Goal: Communication & Community: Ask a question

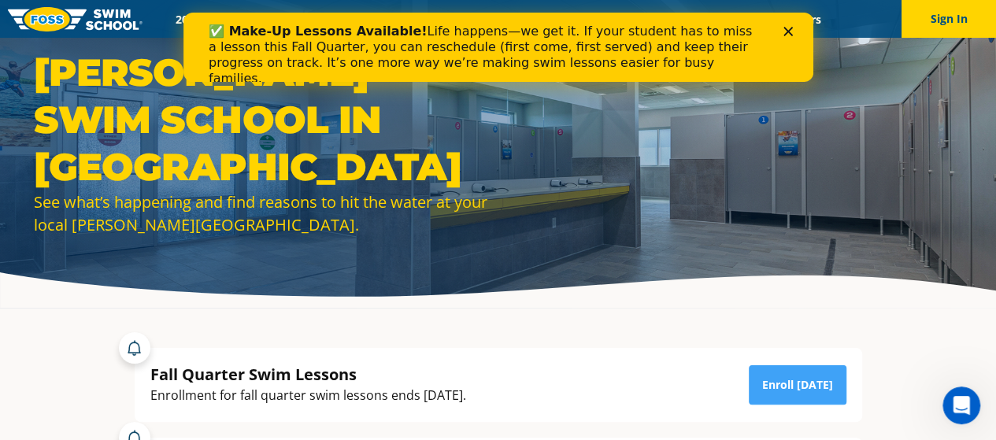
click at [791, 29] on icon "Close" at bounding box center [786, 31] width 9 height 9
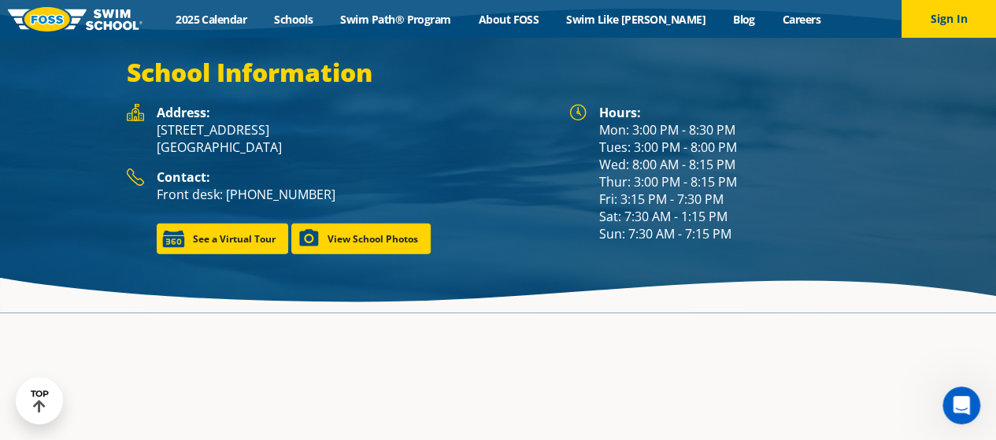
scroll to position [2103, 0]
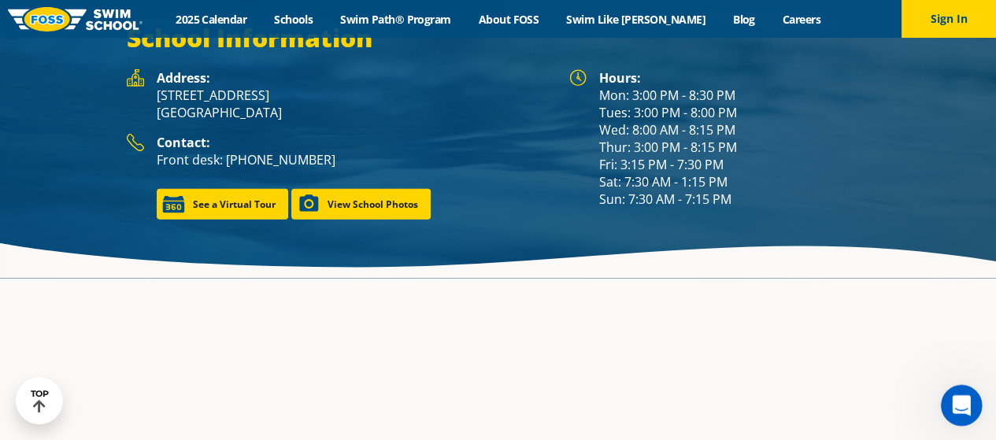
click at [941, 406] on div "Open Intercom Messenger" at bounding box center [959, 403] width 52 height 52
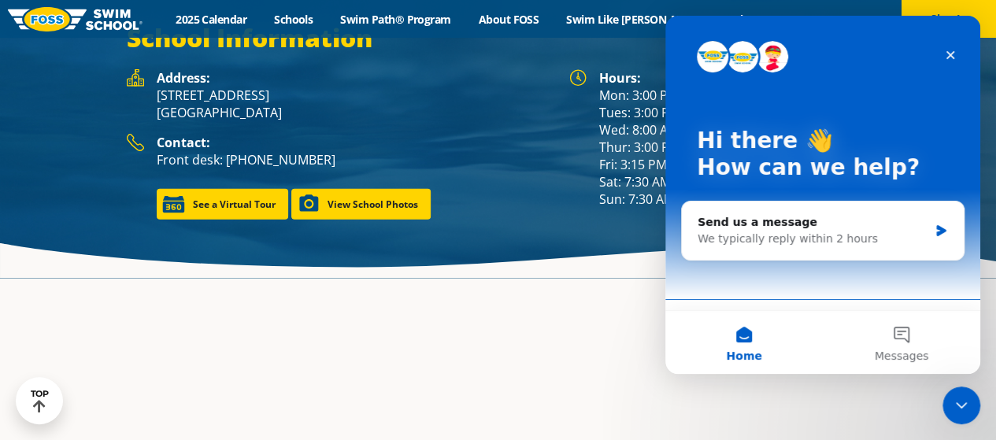
scroll to position [2081, 0]
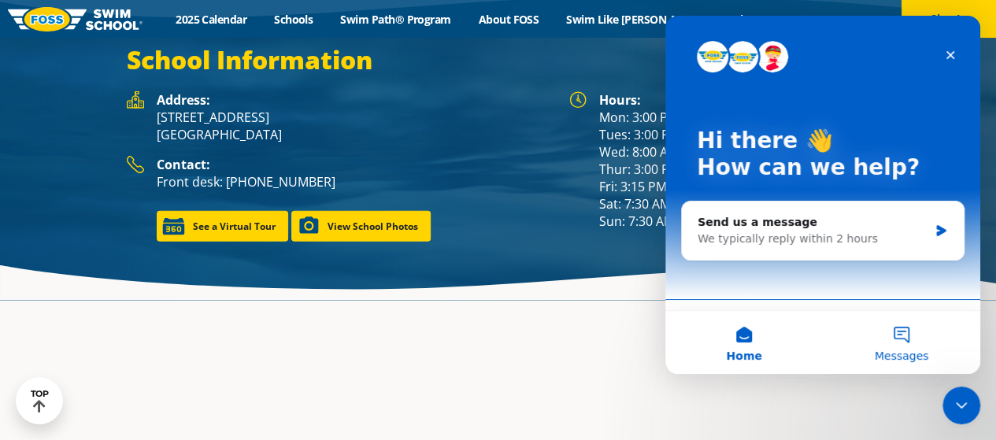
click at [900, 355] on span "Messages" at bounding box center [902, 355] width 54 height 11
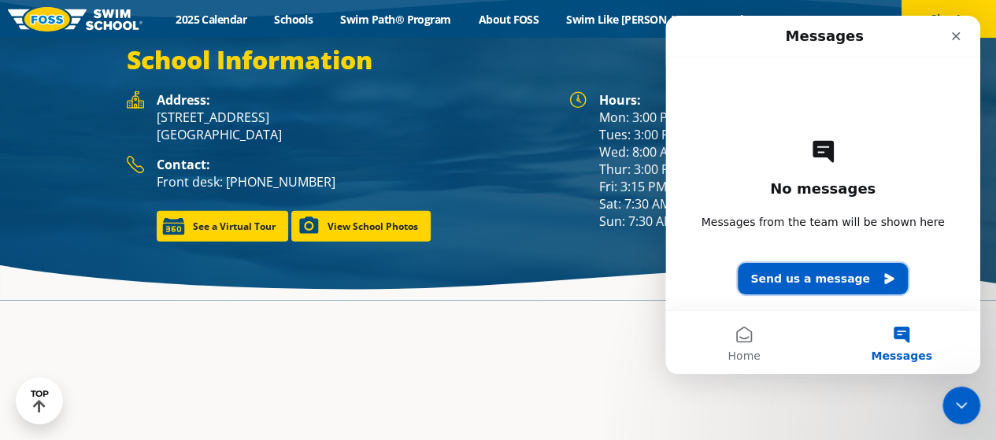
click at [823, 281] on button "Send us a message" at bounding box center [823, 278] width 170 height 31
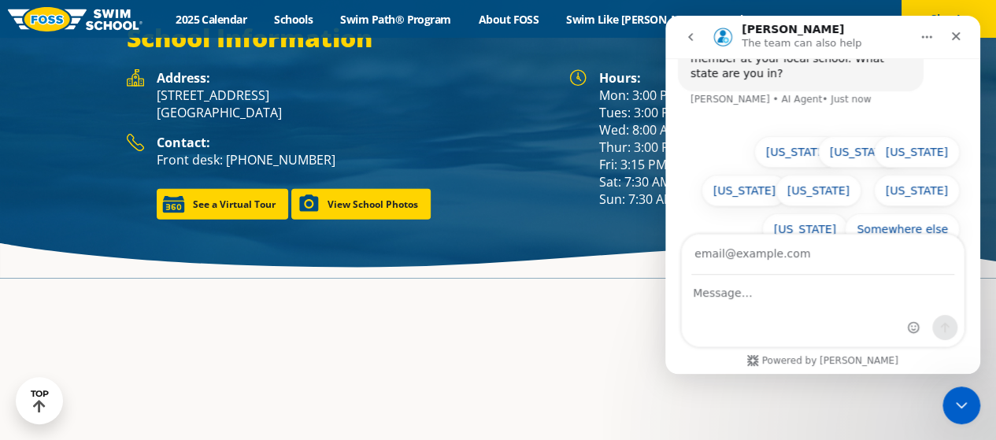
scroll to position [83, 0]
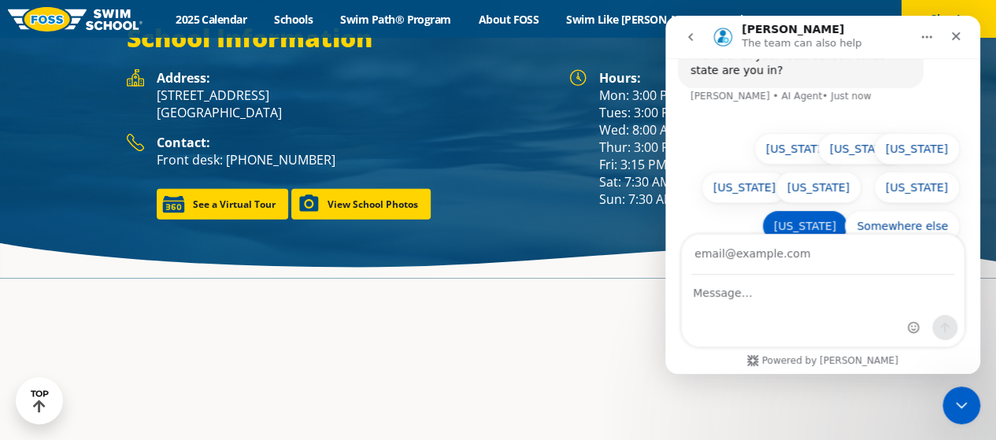
click at [815, 210] on button "[US_STATE]" at bounding box center [805, 225] width 86 height 31
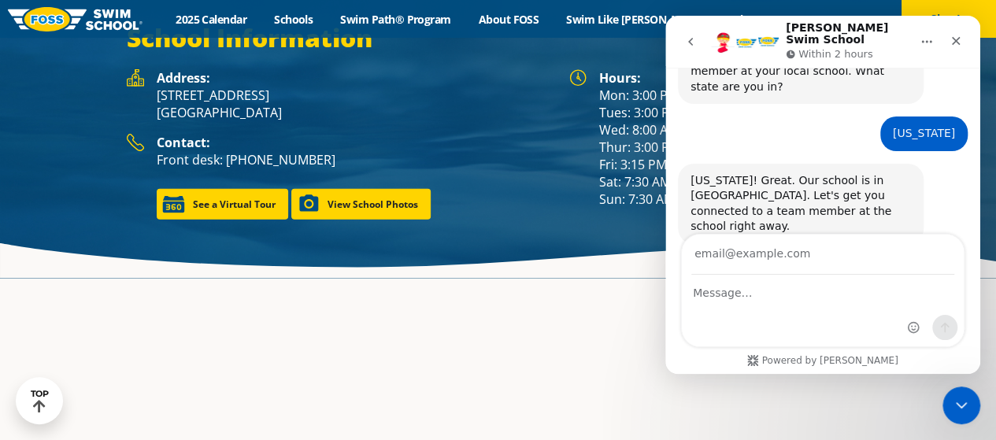
scroll to position [2081, 0]
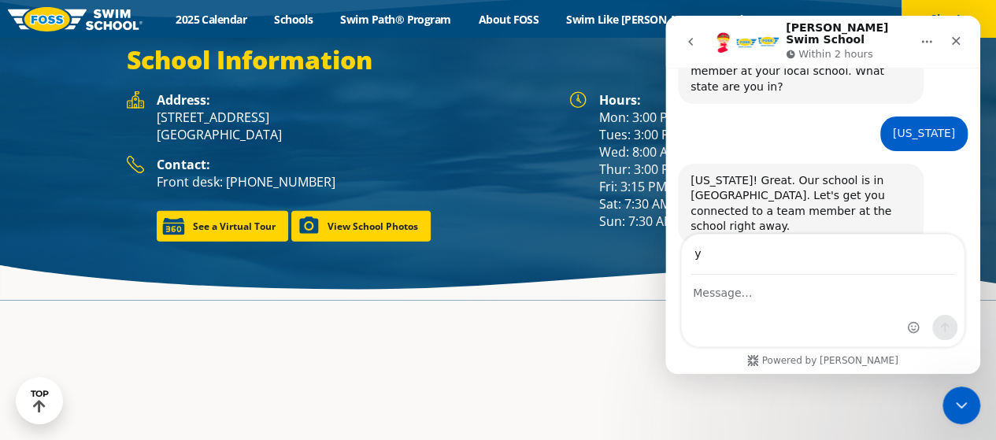
type input "[EMAIL_ADDRESS][PERSON_NAME][DOMAIN_NAME]"
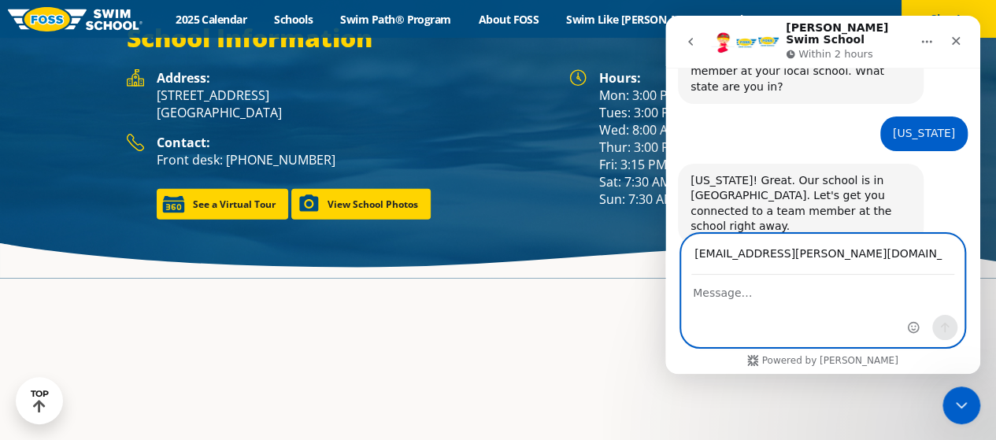
click at [793, 300] on textarea "Message…" at bounding box center [823, 289] width 282 height 27
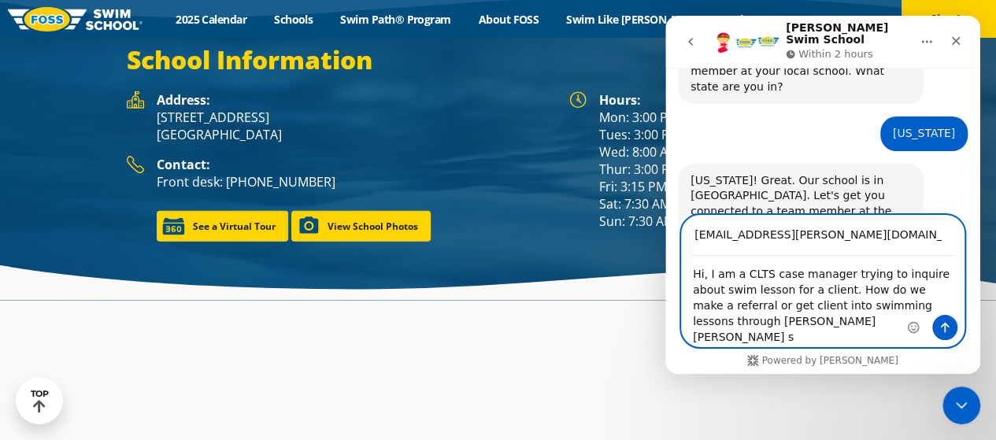
scroll to position [80, 0]
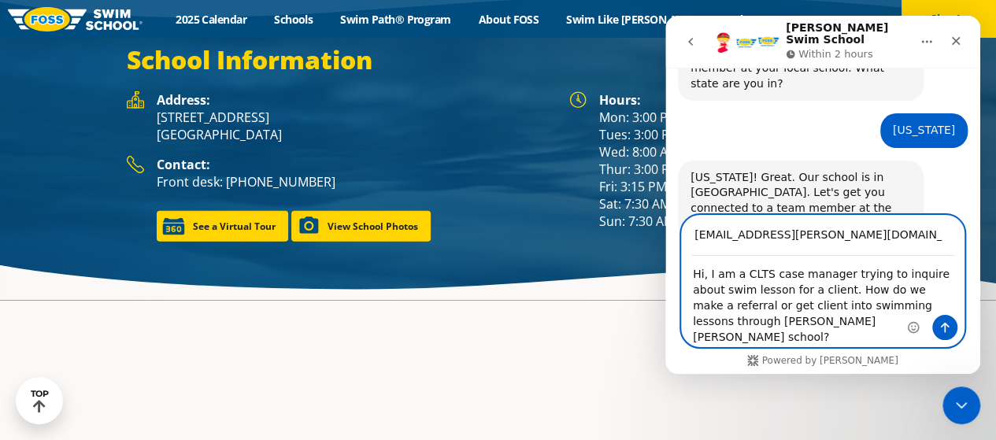
type textarea "Hi, I am a CLTS case manager trying to inquire about swim lesson for a client. …"
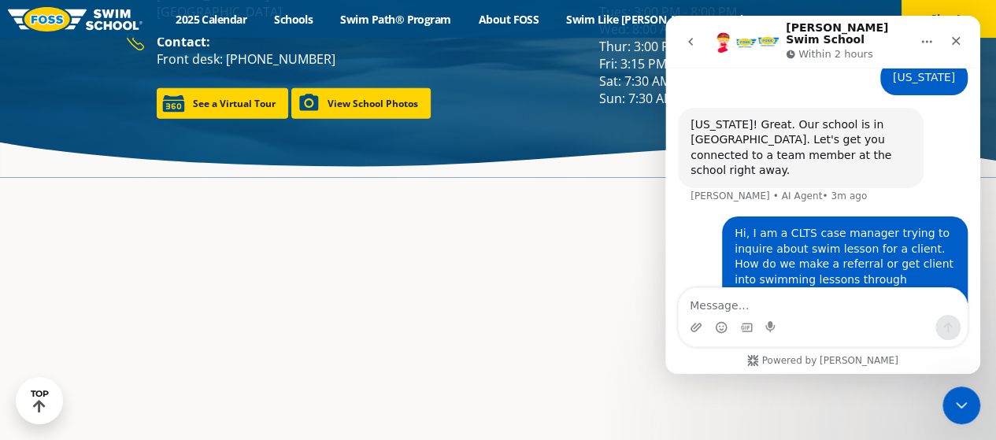
scroll to position [2182, 0]
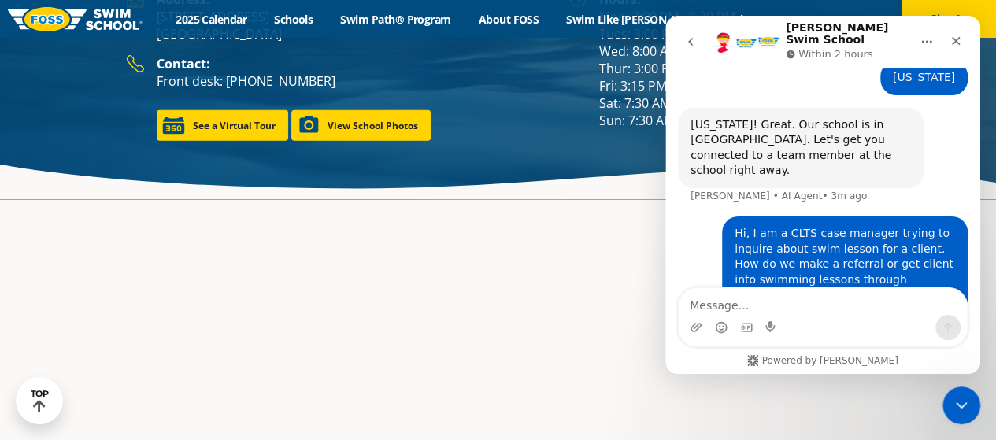
click at [923, 35] on icon "Home" at bounding box center [926, 41] width 13 height 13
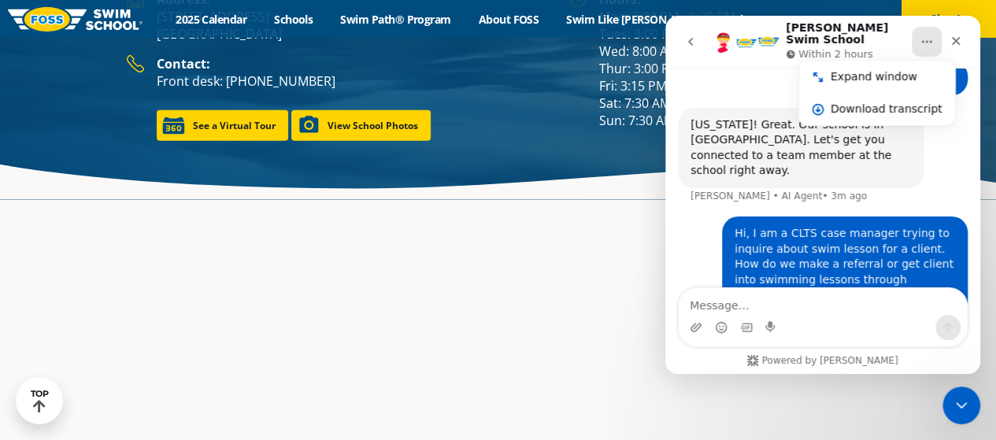
scroll to position [2160, 0]
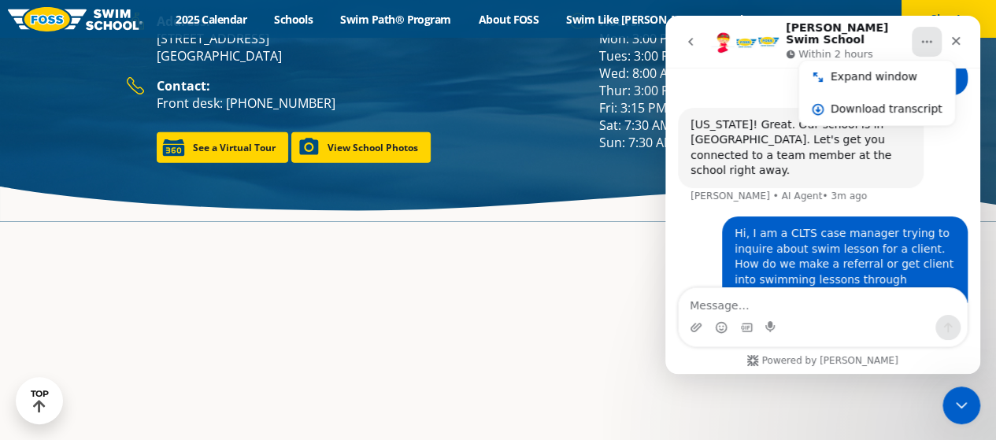
click at [923, 35] on icon "Home" at bounding box center [926, 41] width 13 height 13
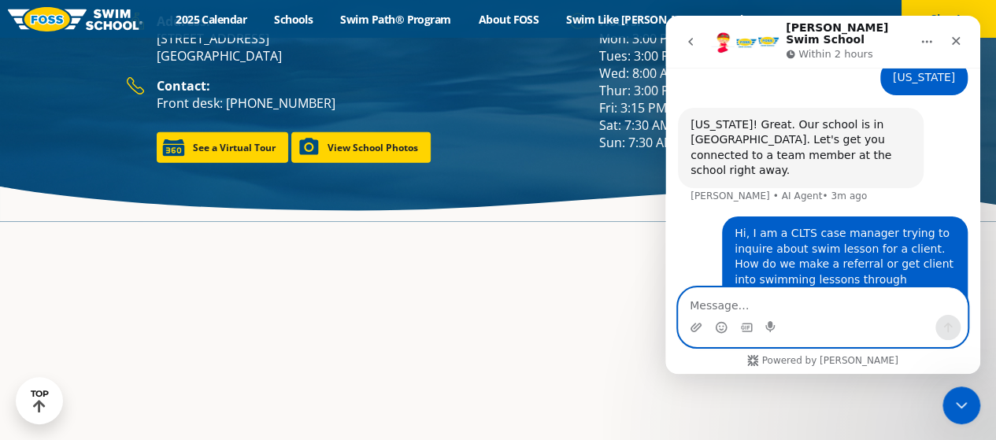
click at [807, 299] on textarea "Message…" at bounding box center [823, 301] width 288 height 27
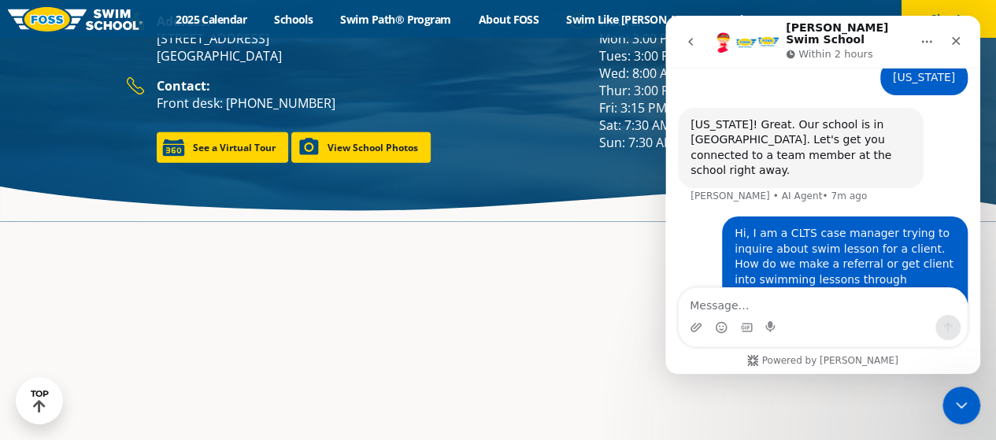
scroll to position [2182, 0]
